Goal: Information Seeking & Learning: Learn about a topic

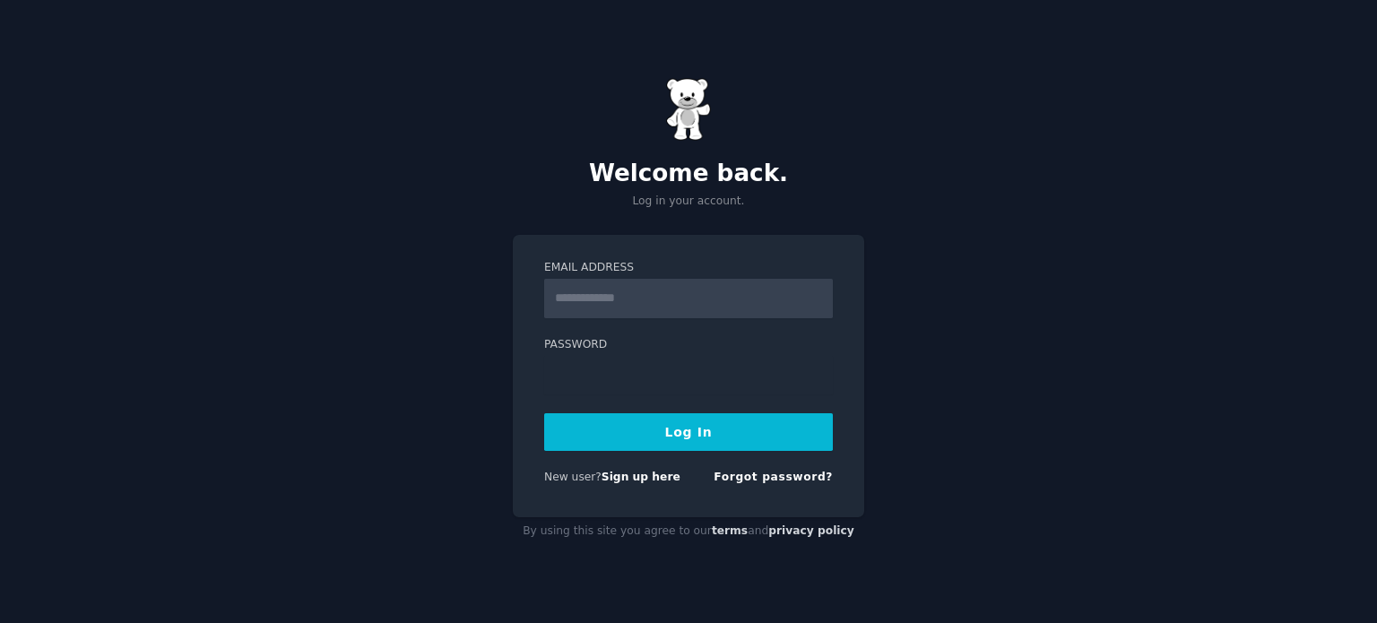
type input "**********"
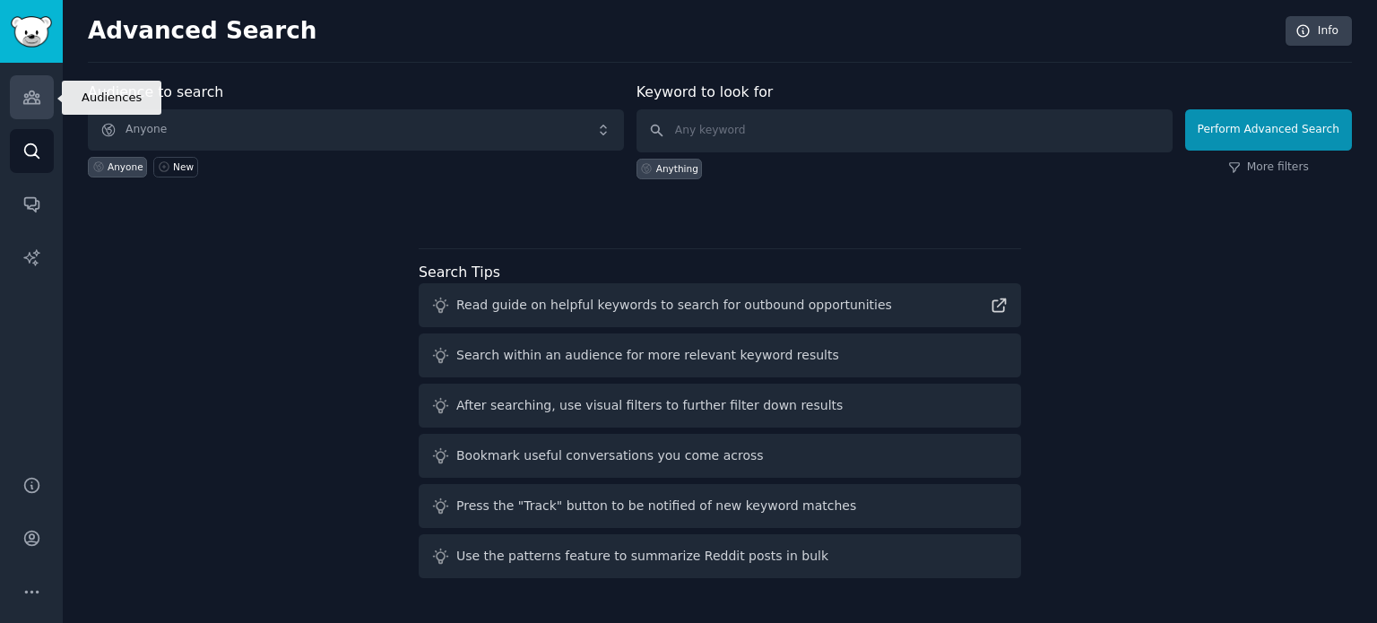
click at [51, 99] on link "Audiences" at bounding box center [32, 97] width 44 height 44
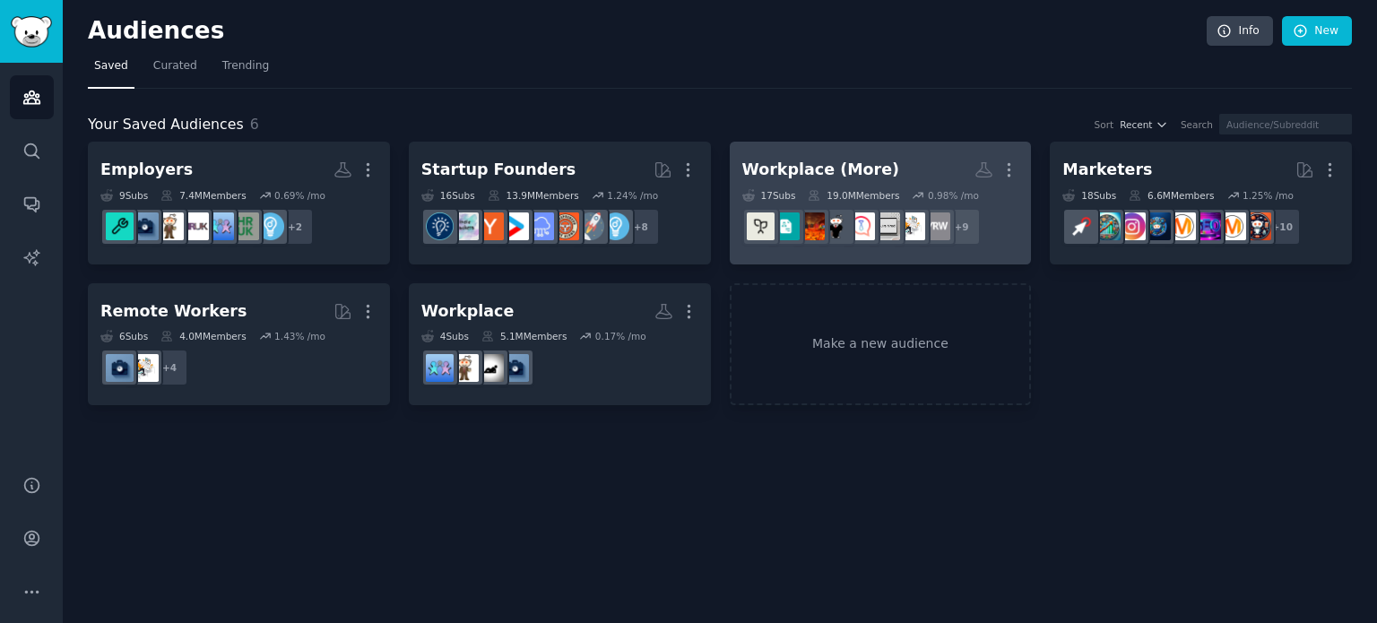
click at [878, 170] on h2 "Workplace (More) More" at bounding box center [880, 169] width 277 height 31
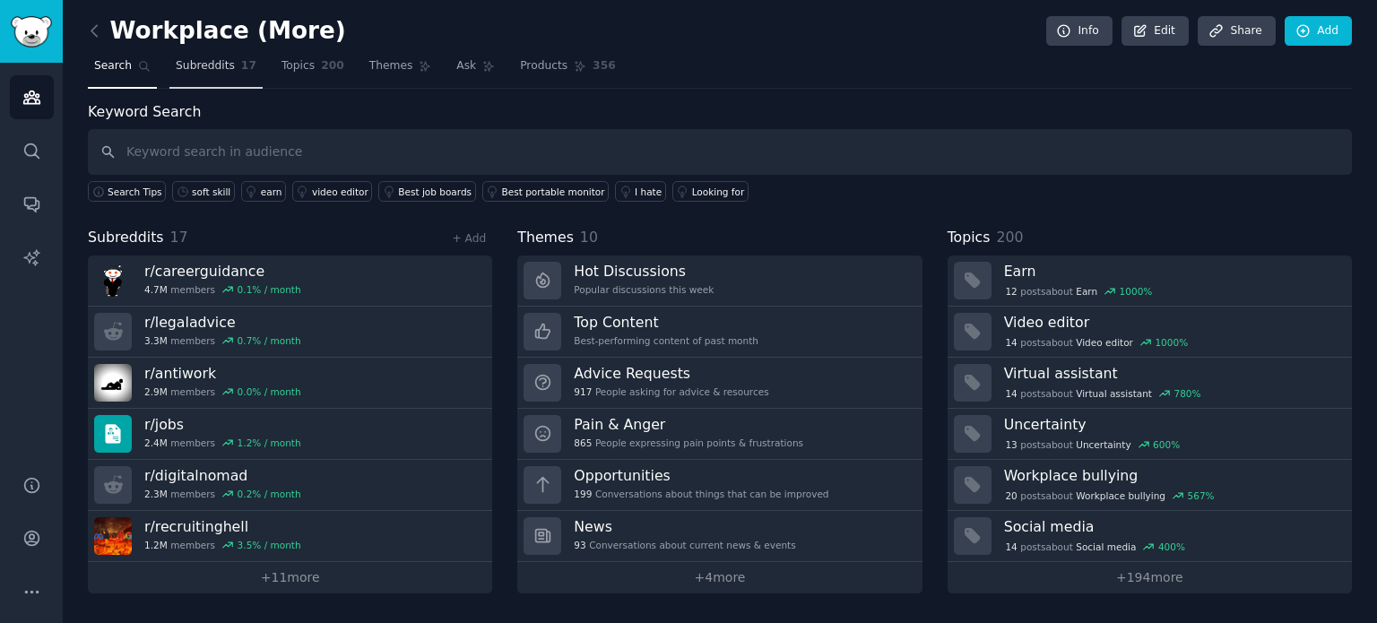
click at [201, 73] on span "Subreddits" at bounding box center [205, 66] width 59 height 16
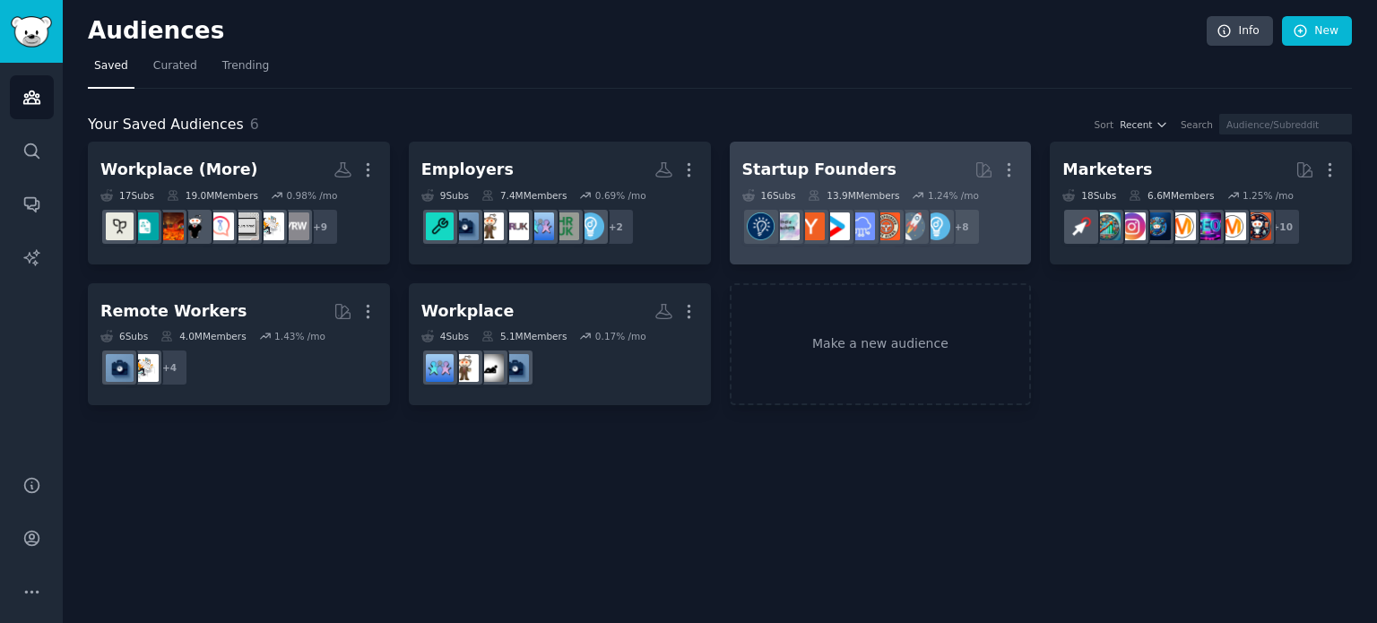
click at [839, 159] on div "Startup Founders" at bounding box center [819, 170] width 154 height 22
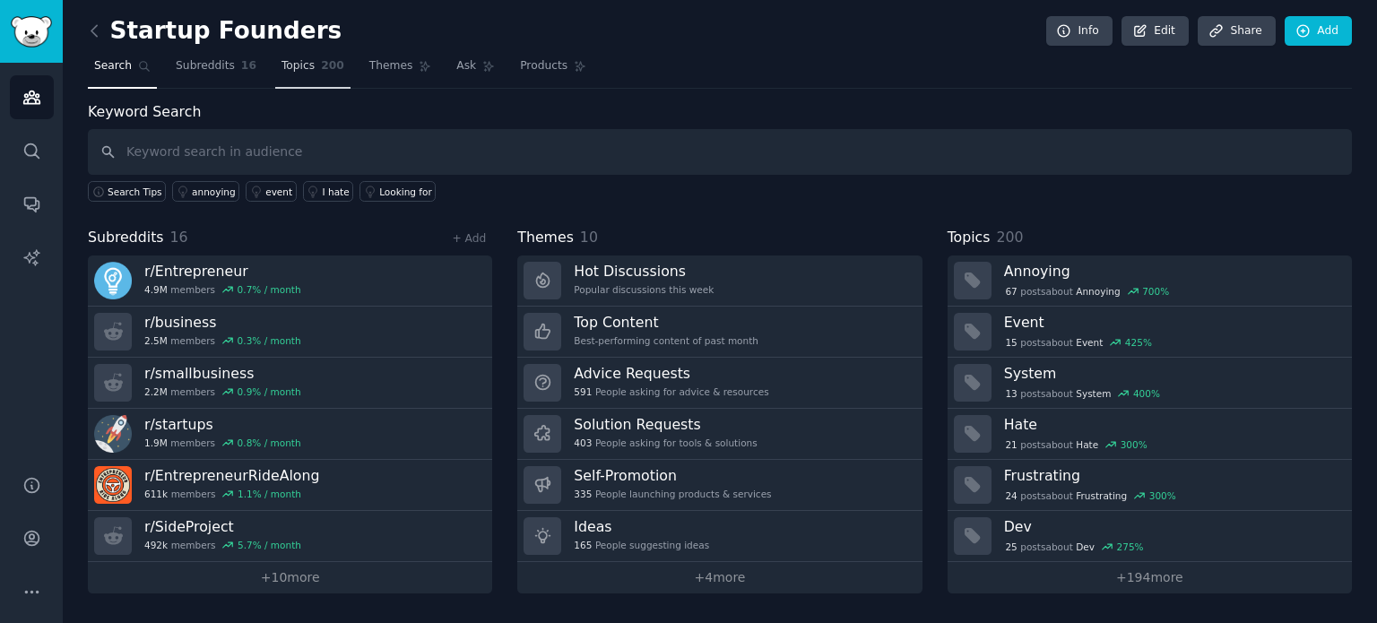
click at [275, 78] on link "Topics 200" at bounding box center [312, 70] width 75 height 37
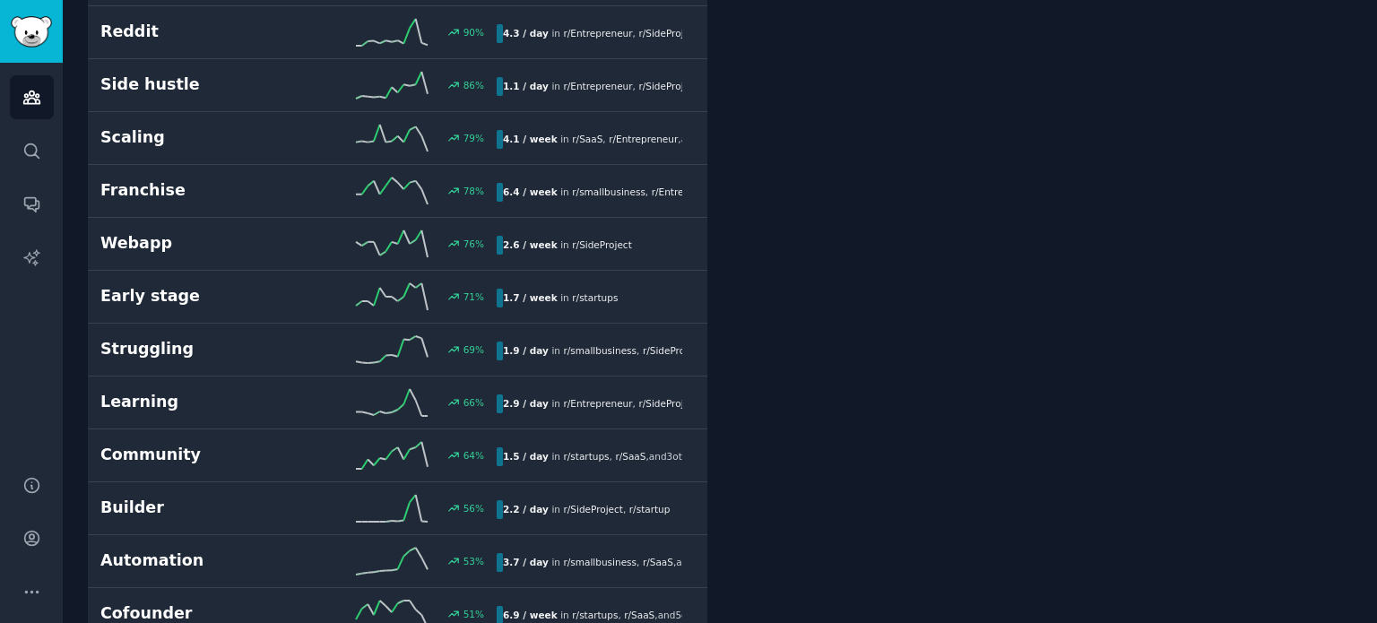
scroll to position [1255, 0]
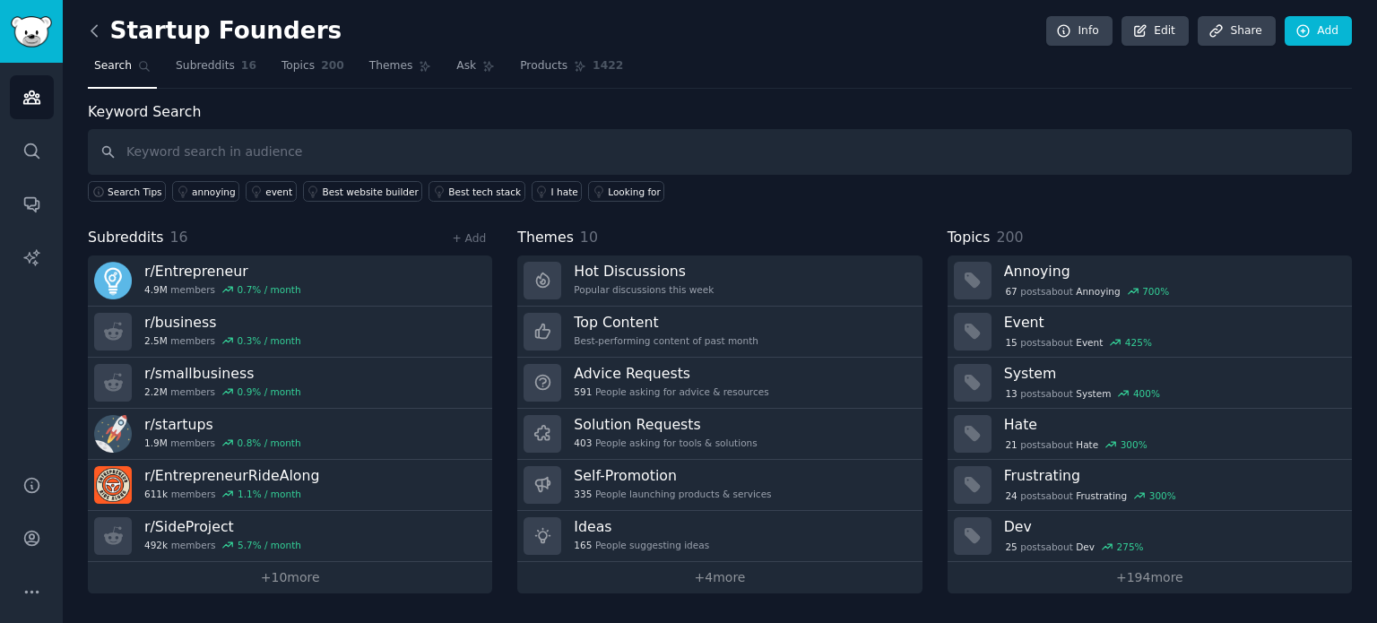
click at [100, 24] on icon at bounding box center [94, 31] width 19 height 19
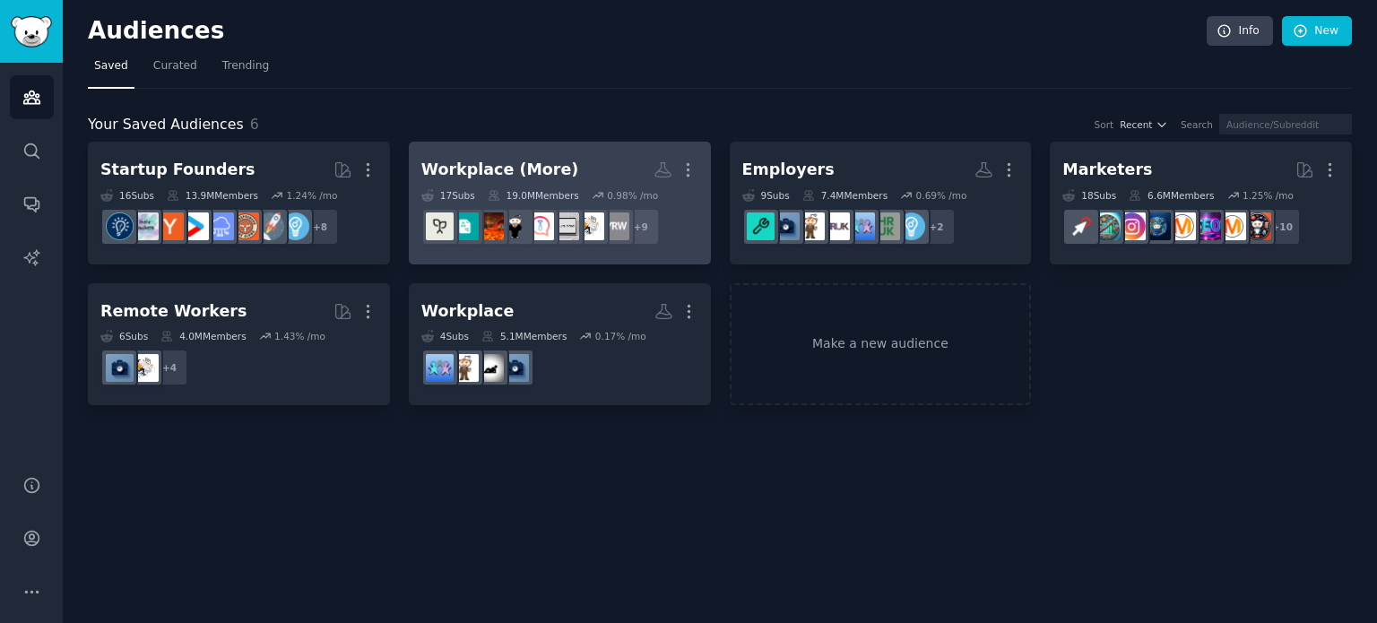
click at [618, 167] on h2 "Workplace (More) Custom Audience More" at bounding box center [559, 169] width 277 height 31
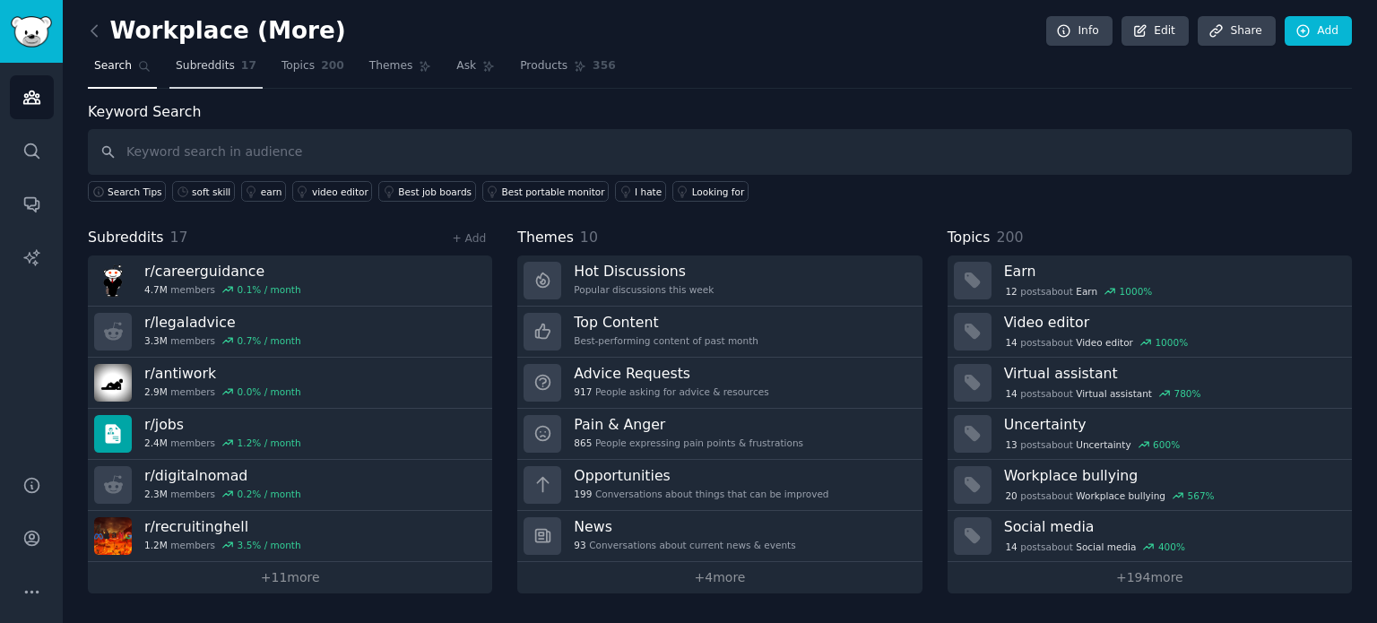
click at [207, 70] on span "Subreddits" at bounding box center [205, 66] width 59 height 16
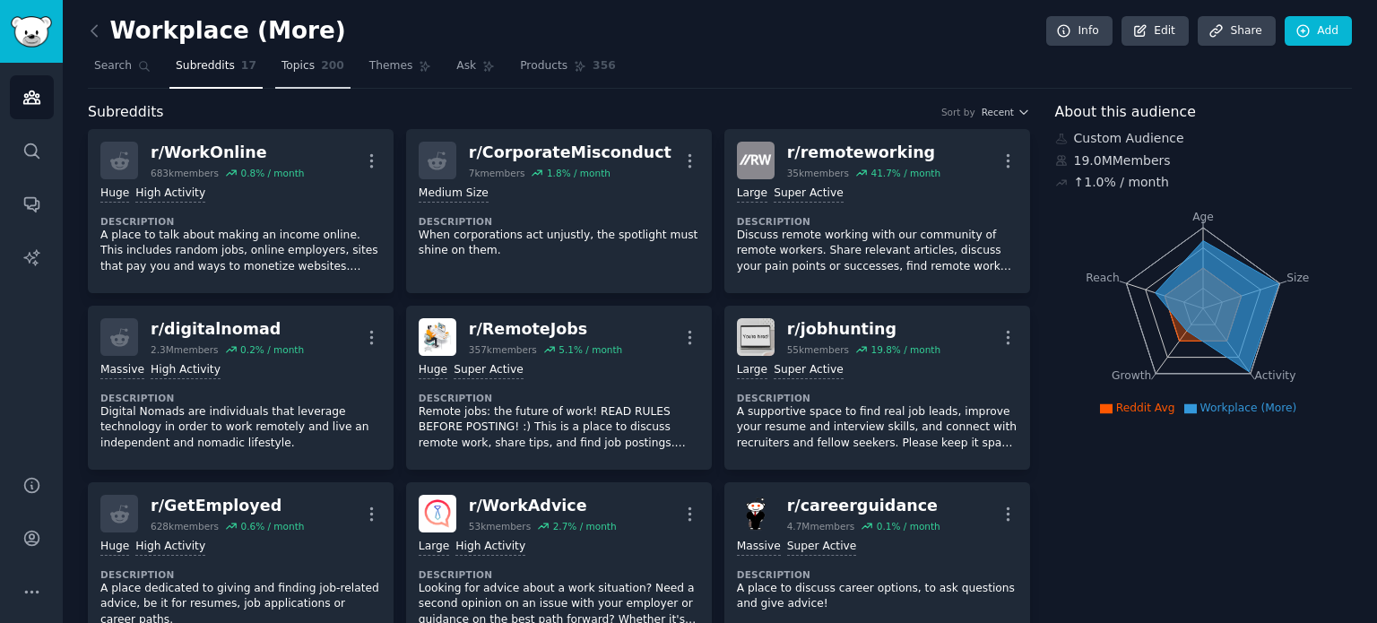
click at [283, 67] on span "Topics" at bounding box center [297, 66] width 33 height 16
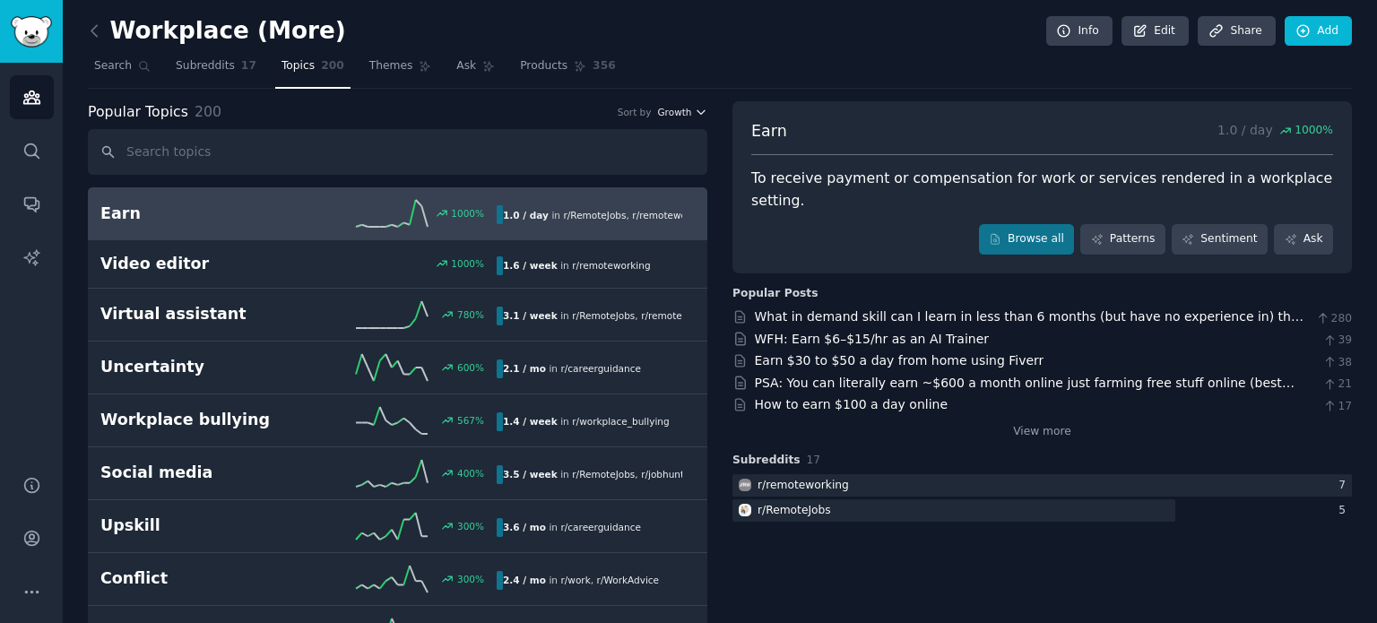
click at [685, 110] on span "Growth" at bounding box center [674, 112] width 34 height 13
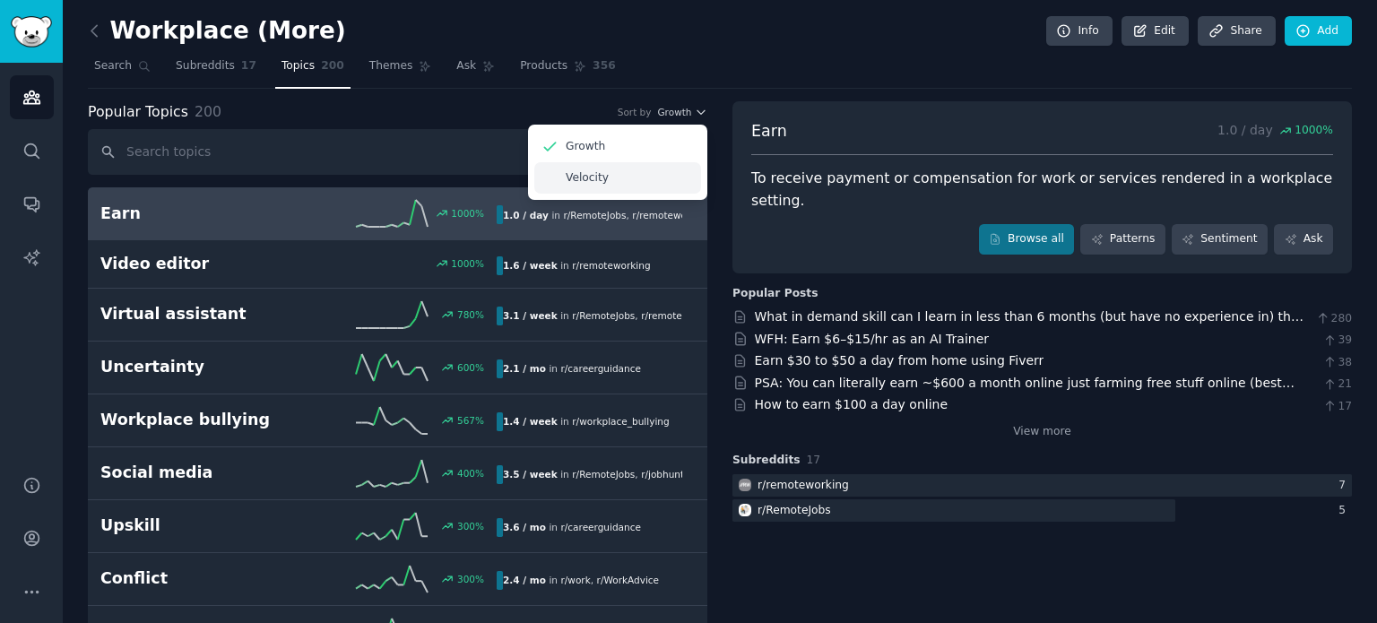
click at [642, 168] on div "Velocity" at bounding box center [617, 177] width 167 height 31
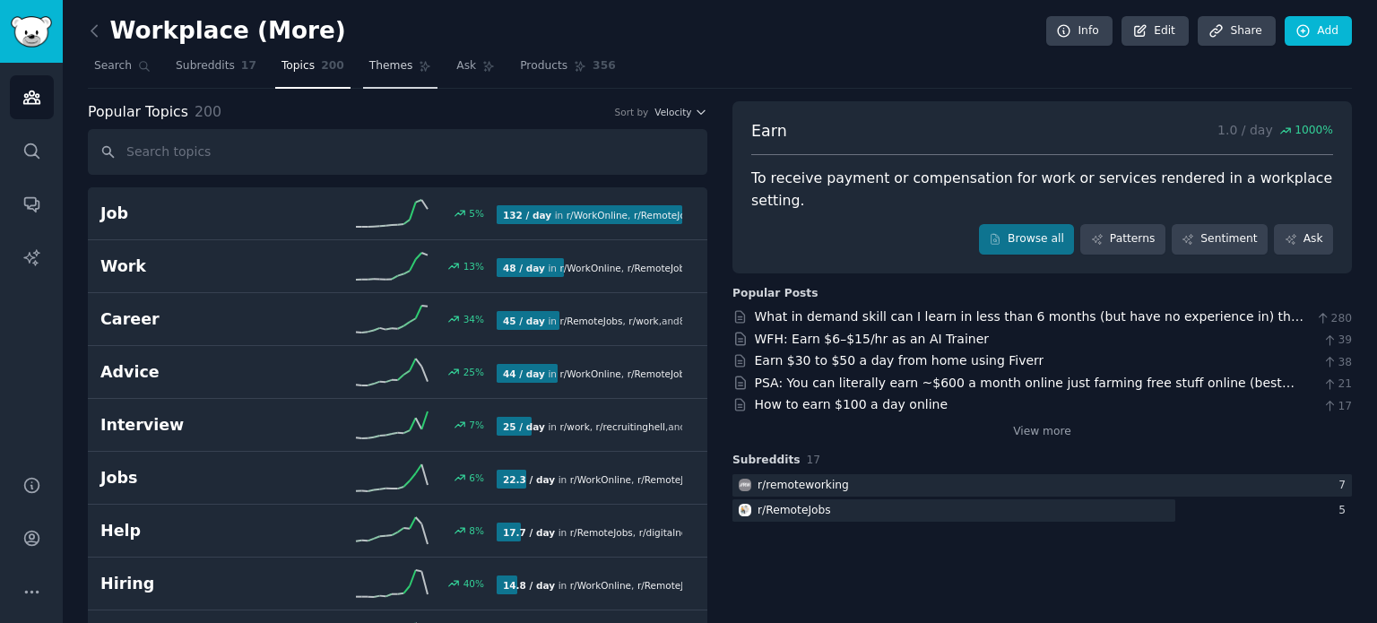
click at [371, 61] on span "Themes" at bounding box center [391, 66] width 44 height 16
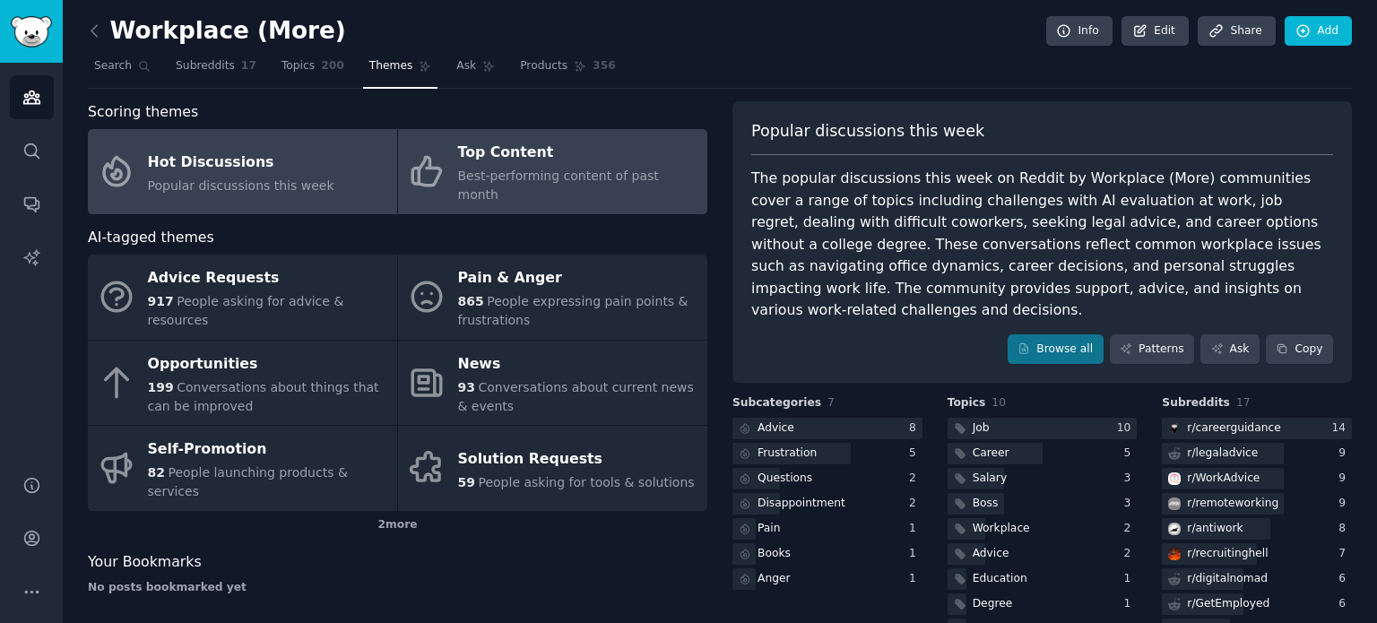
click at [608, 169] on span "Best-performing content of past month" at bounding box center [558, 185] width 201 height 33
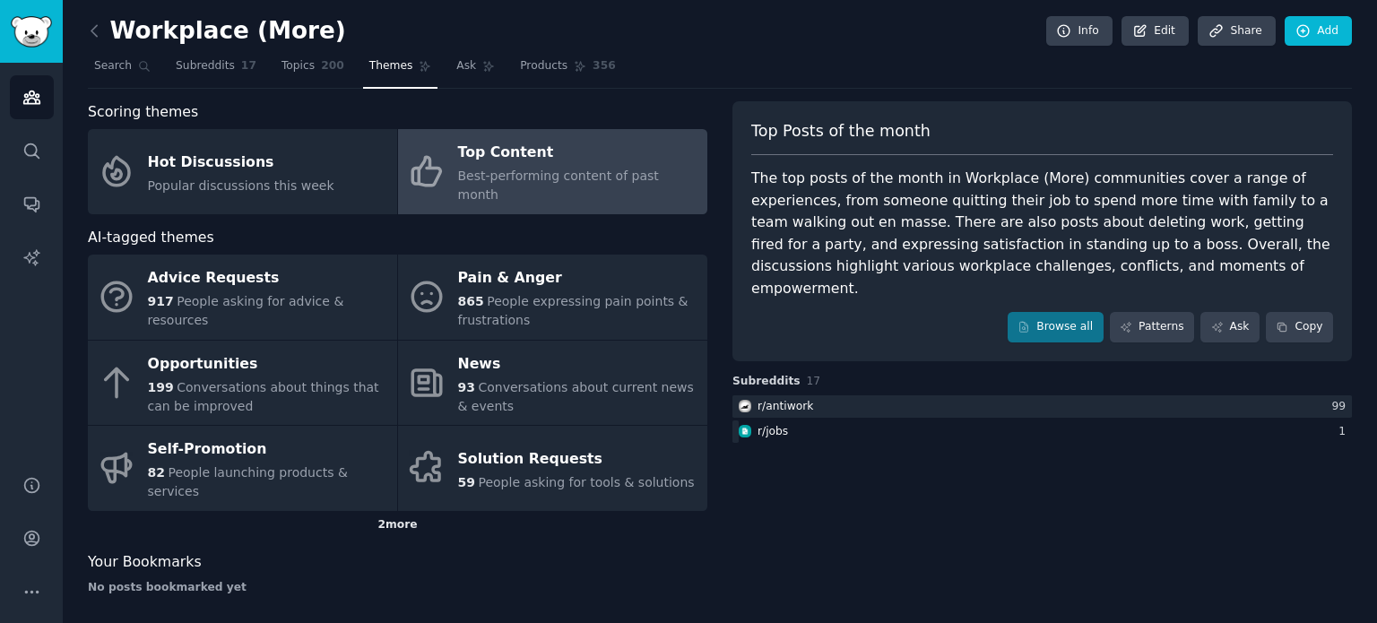
click at [398, 511] on div "2 more" at bounding box center [397, 525] width 619 height 29
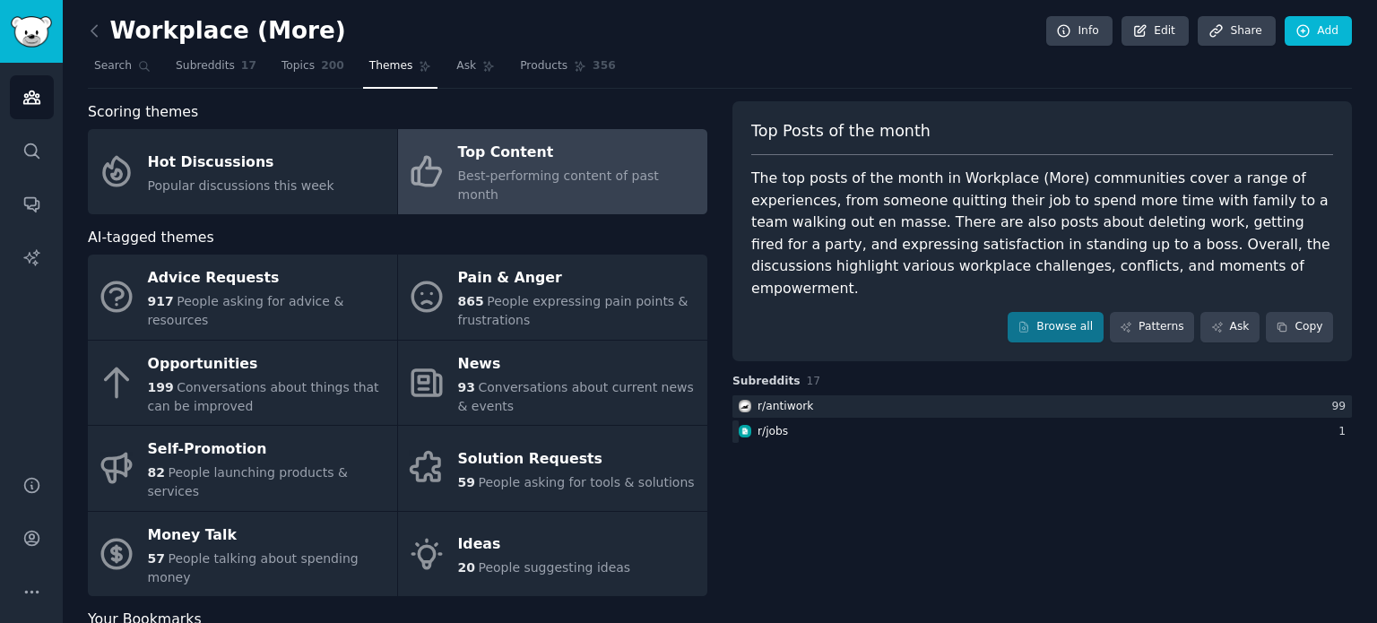
click at [272, 194] on div "Scoring themes Hot Discussions Popular discussions this week Top Content Best-p…" at bounding box center [397, 383] width 619 height 565
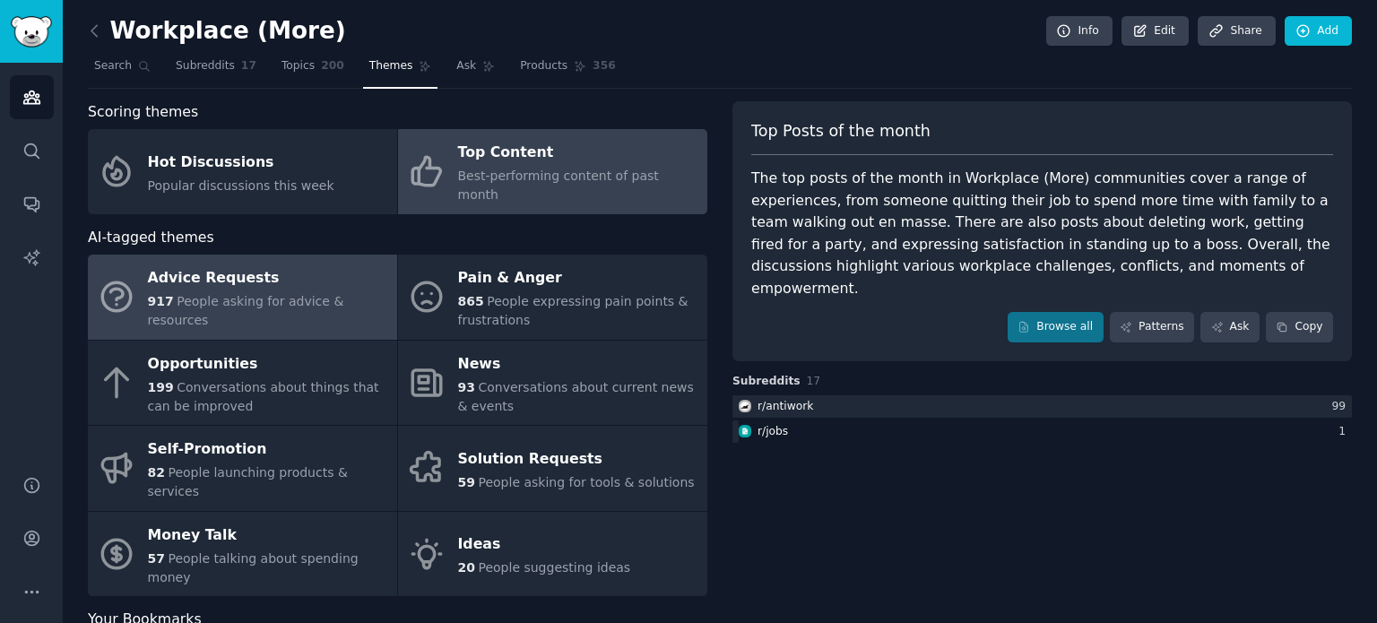
click at [255, 255] on link "Advice Requests 917 People asking for advice & resources" at bounding box center [242, 297] width 309 height 85
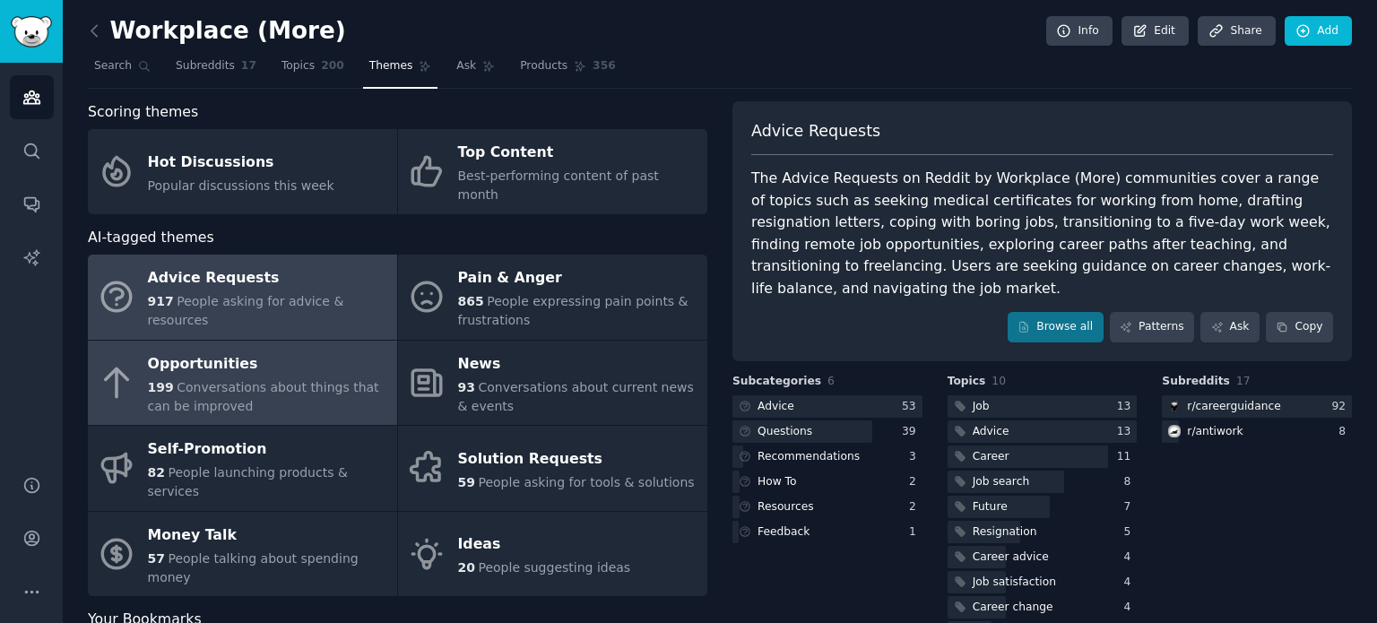
click at [291, 379] on div "199 Conversations about things that can be improved" at bounding box center [268, 397] width 240 height 38
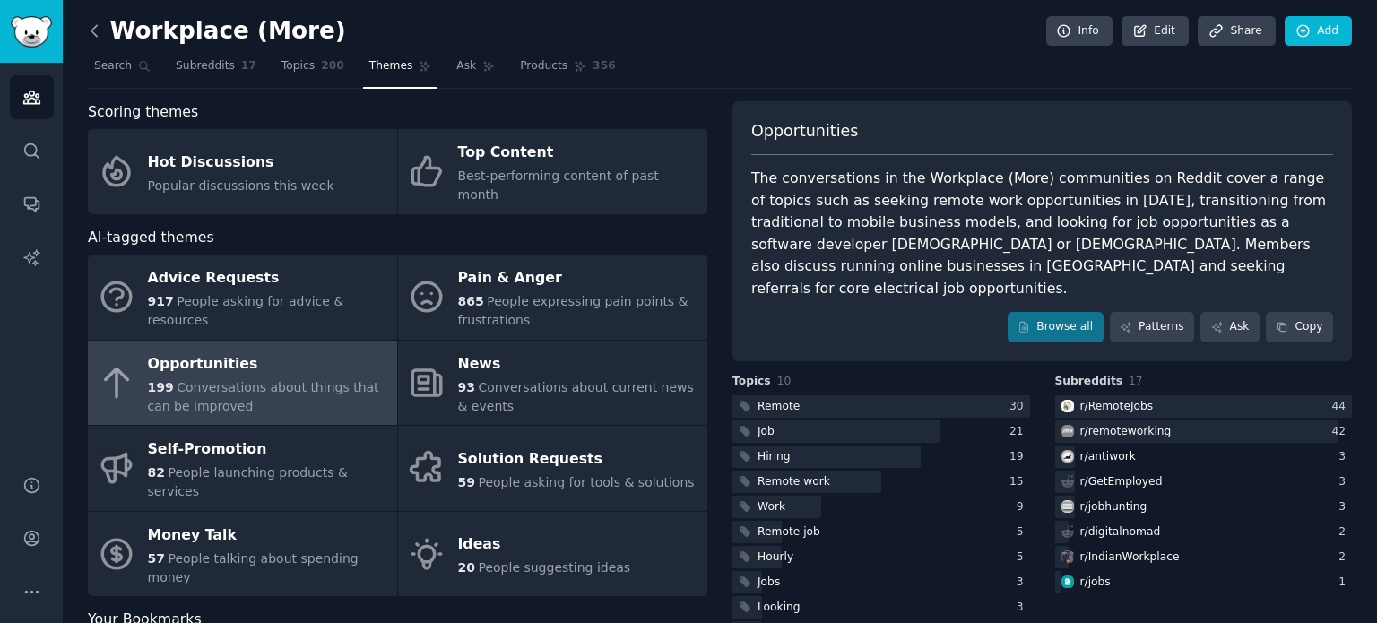
click at [99, 28] on icon at bounding box center [94, 31] width 19 height 19
